Goal: Task Accomplishment & Management: Complete application form

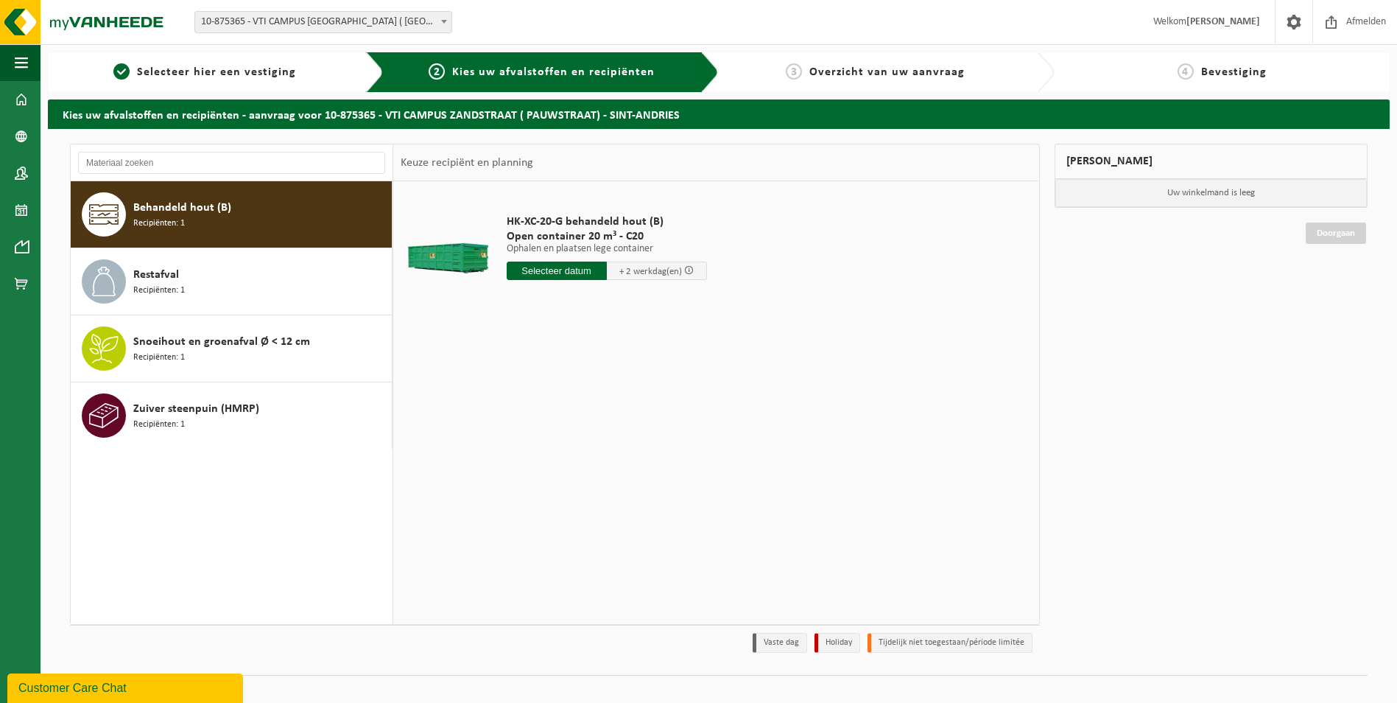
click at [589, 272] on input "text" at bounding box center [557, 271] width 100 height 18
click at [549, 421] on div "23" at bounding box center [546, 425] width 26 height 24
type input "Van 2025-09-23"
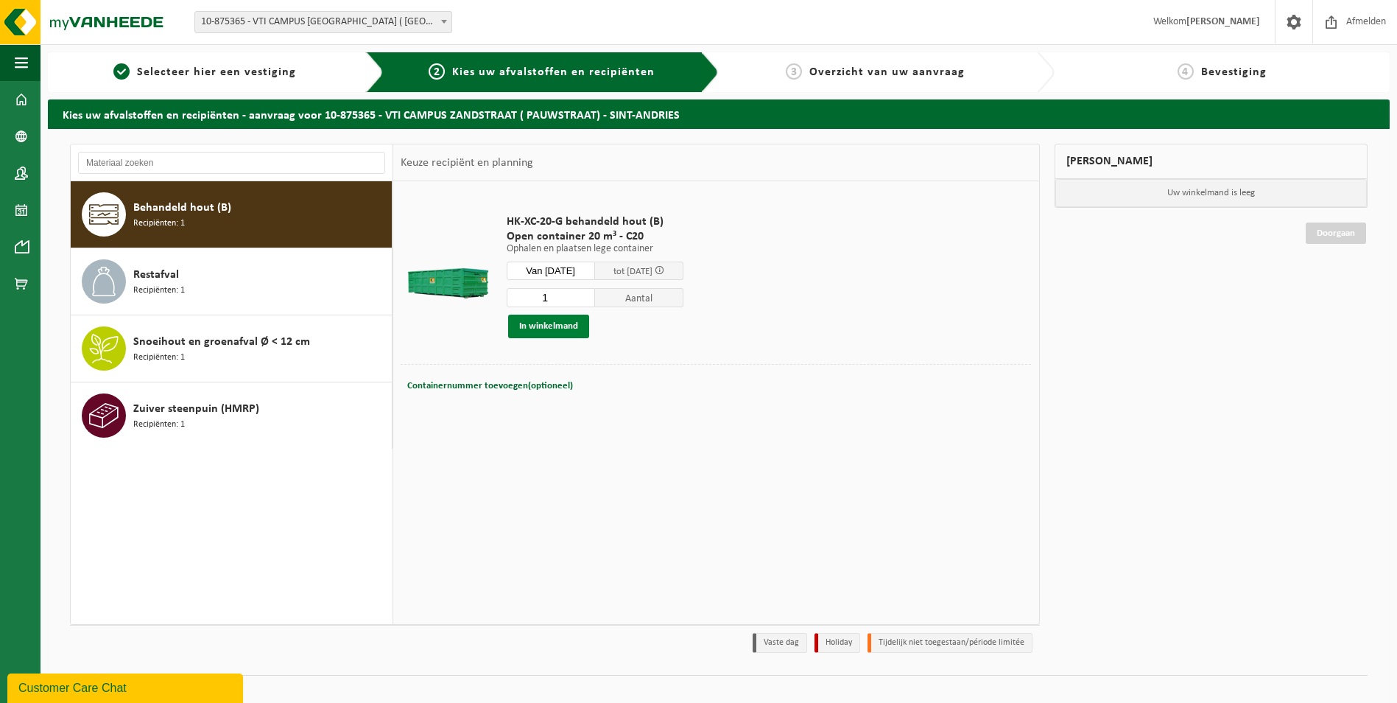
click at [571, 326] on button "In winkelmand" at bounding box center [548, 327] width 81 height 24
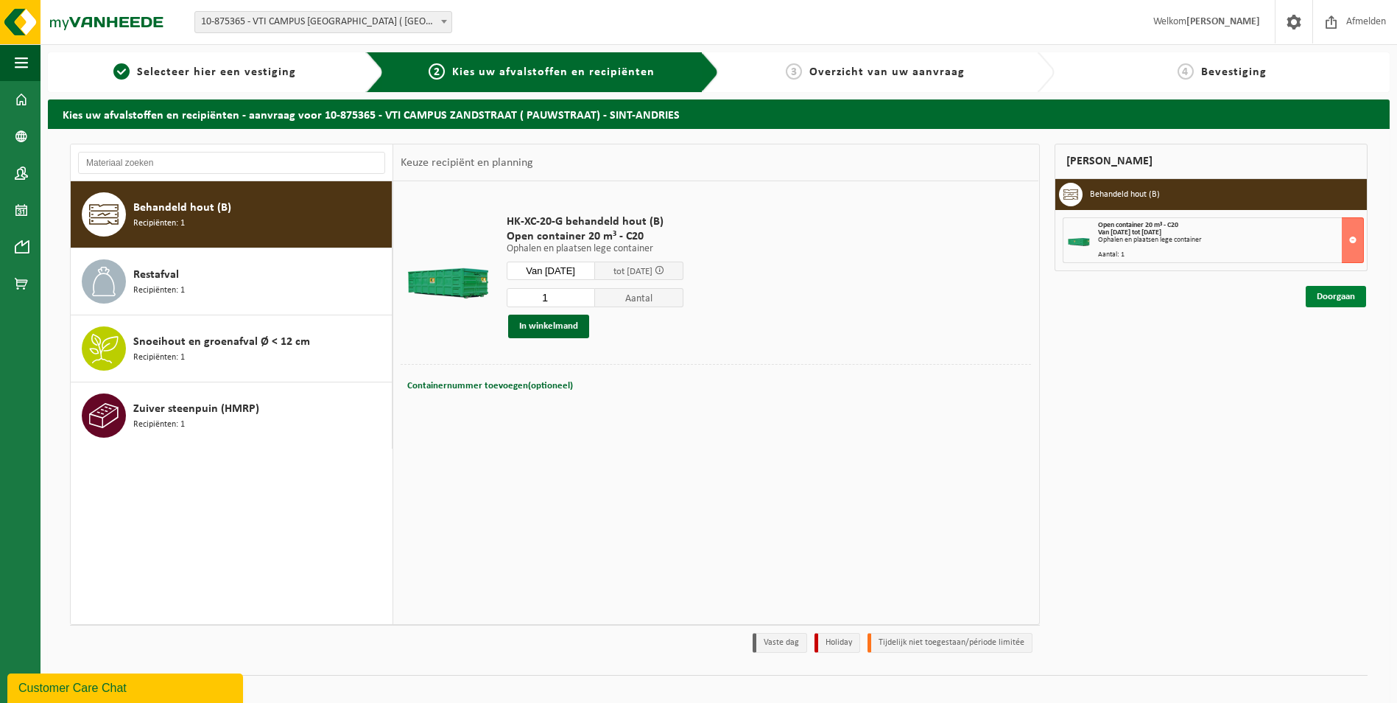
click at [1326, 298] on link "Doorgaan" at bounding box center [1336, 296] width 60 height 21
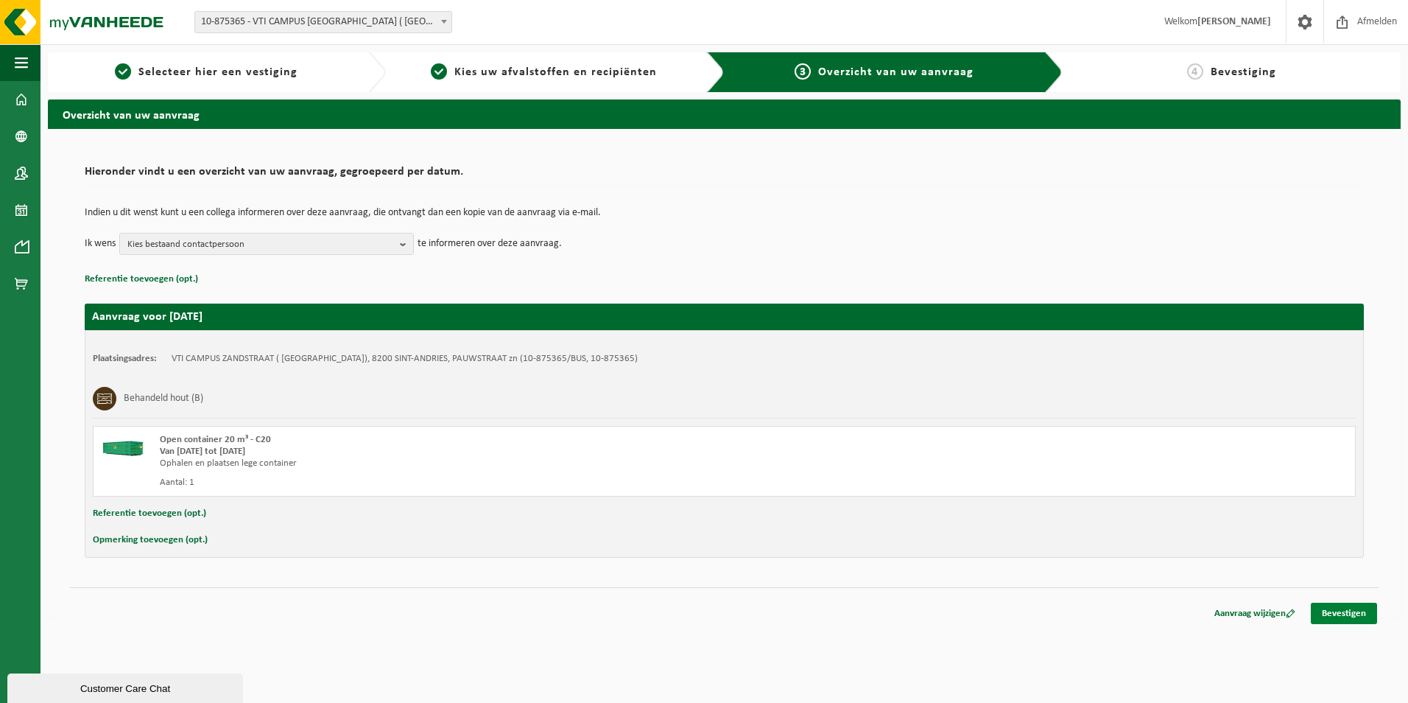
click at [1336, 617] on link "Bevestigen" at bounding box center [1344, 613] width 66 height 21
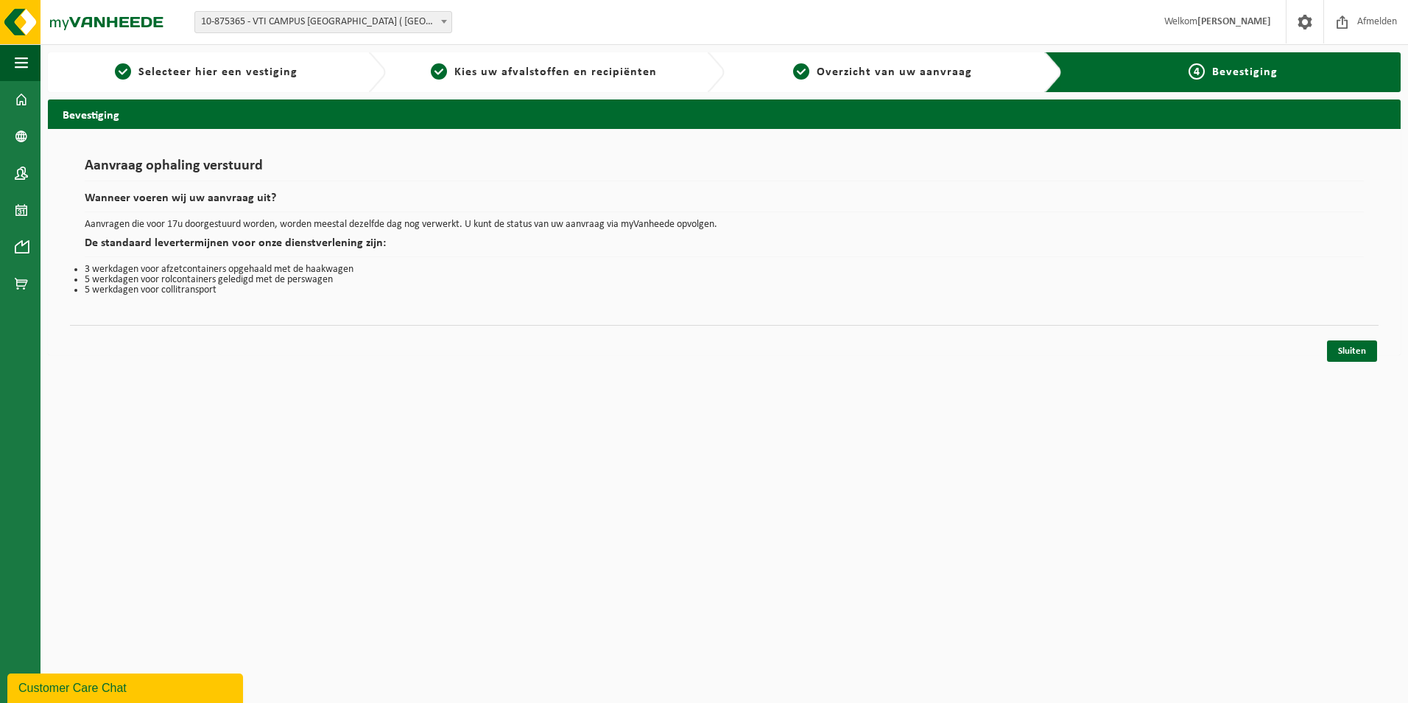
drag, startPoint x: 491, startPoint y: 740, endPoint x: 1131, endPoint y: 332, distance: 758.5
click at [1131, 332] on div "Sluiten" at bounding box center [724, 332] width 1309 height 15
click at [1350, 352] on link "Sluiten" at bounding box center [1352, 350] width 50 height 21
